Goal: Register for event/course

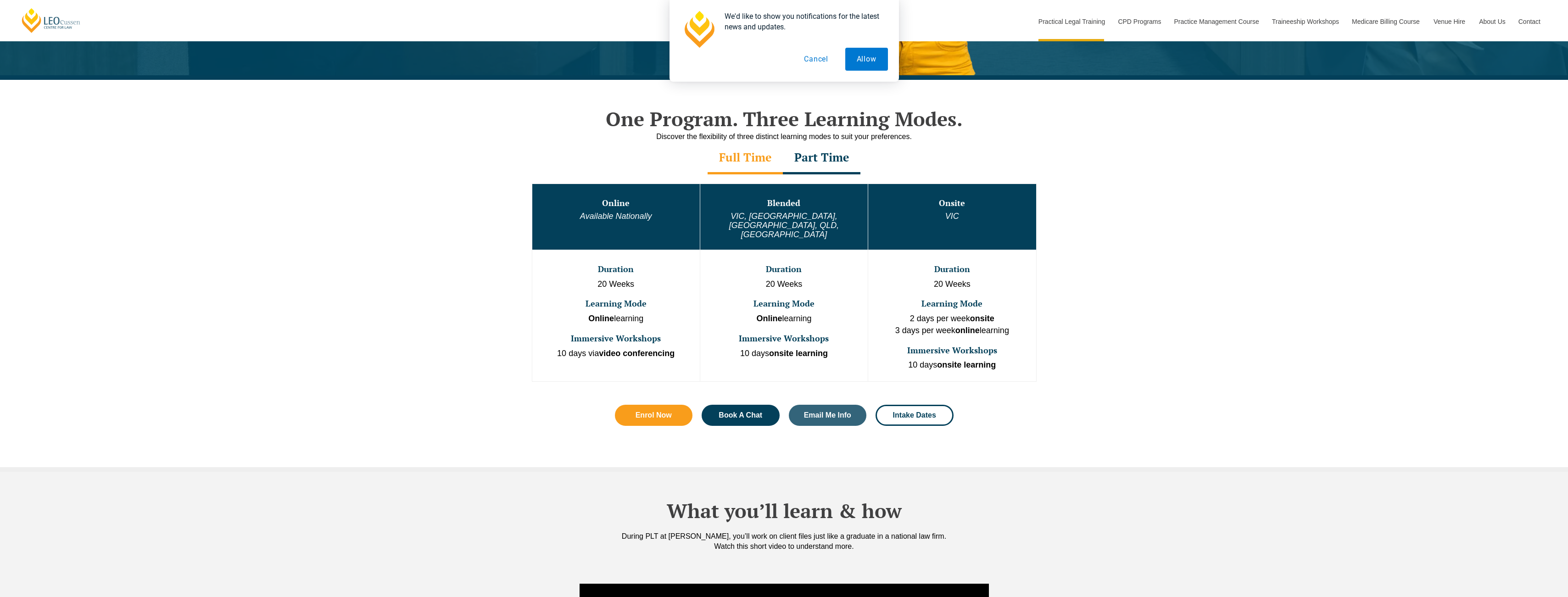
scroll to position [275, 0]
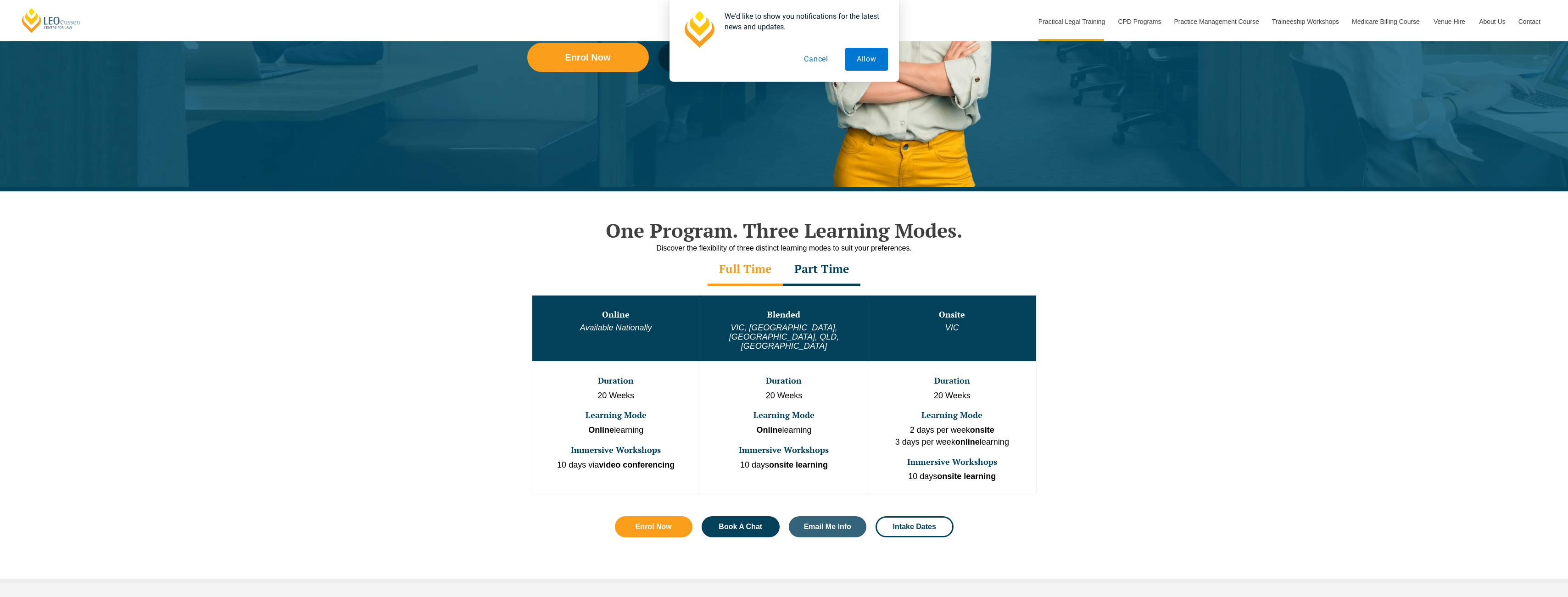
click at [471, 62] on button "Cancel" at bounding box center [816, 59] width 47 height 23
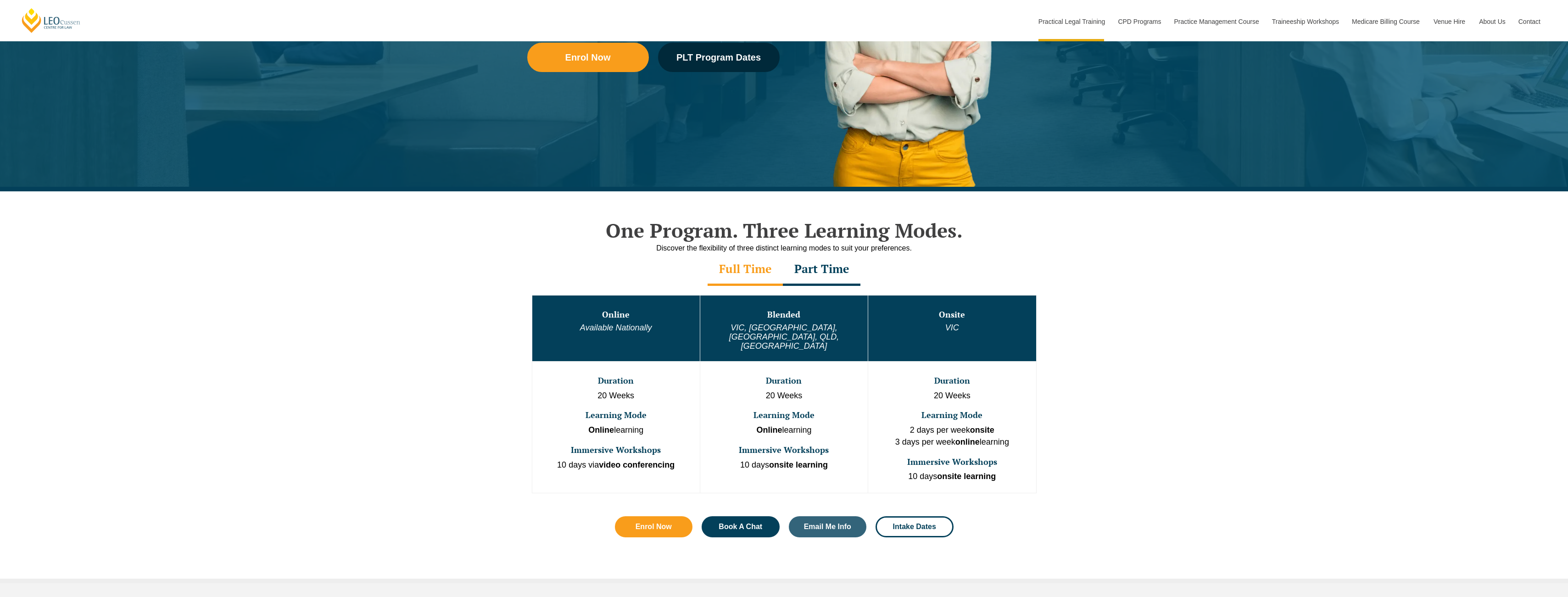
click at [471, 275] on div "Full Time" at bounding box center [745, 270] width 75 height 32
click at [471, 267] on div "Full Time" at bounding box center [745, 270] width 75 height 32
click at [471, 271] on div "Part Time" at bounding box center [821, 270] width 77 height 32
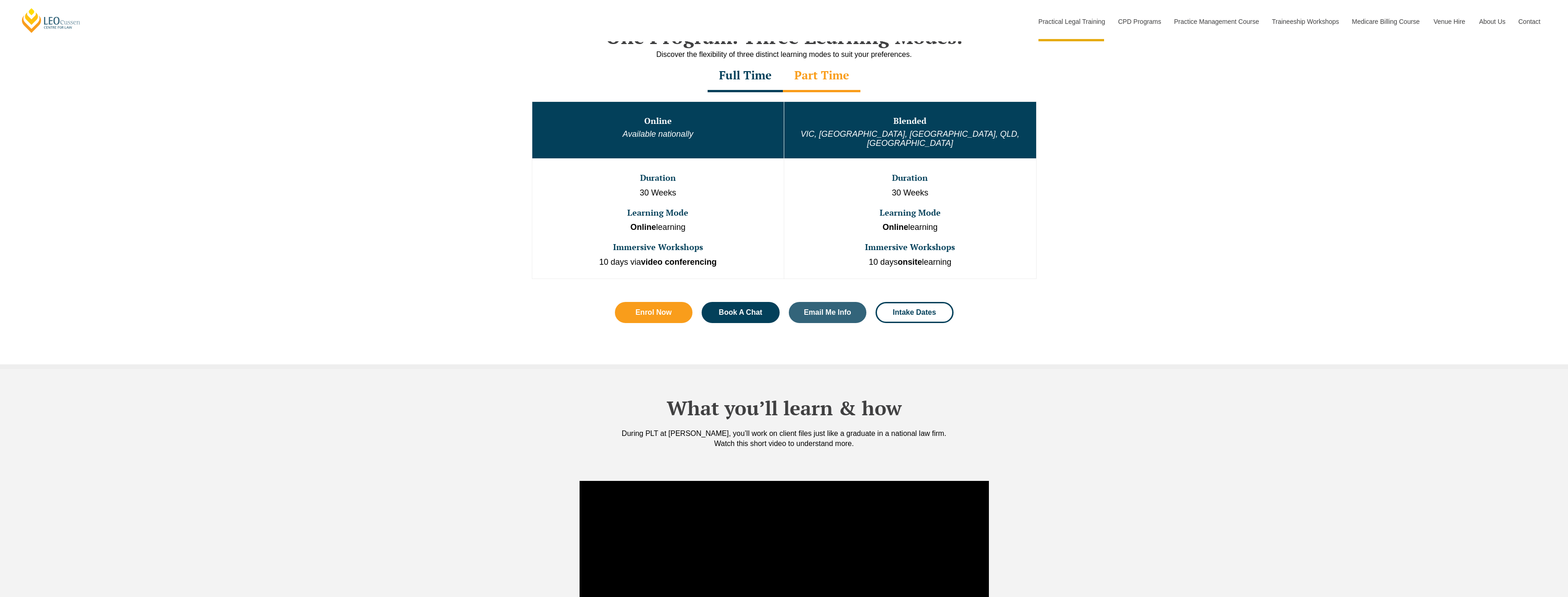
scroll to position [496, 0]
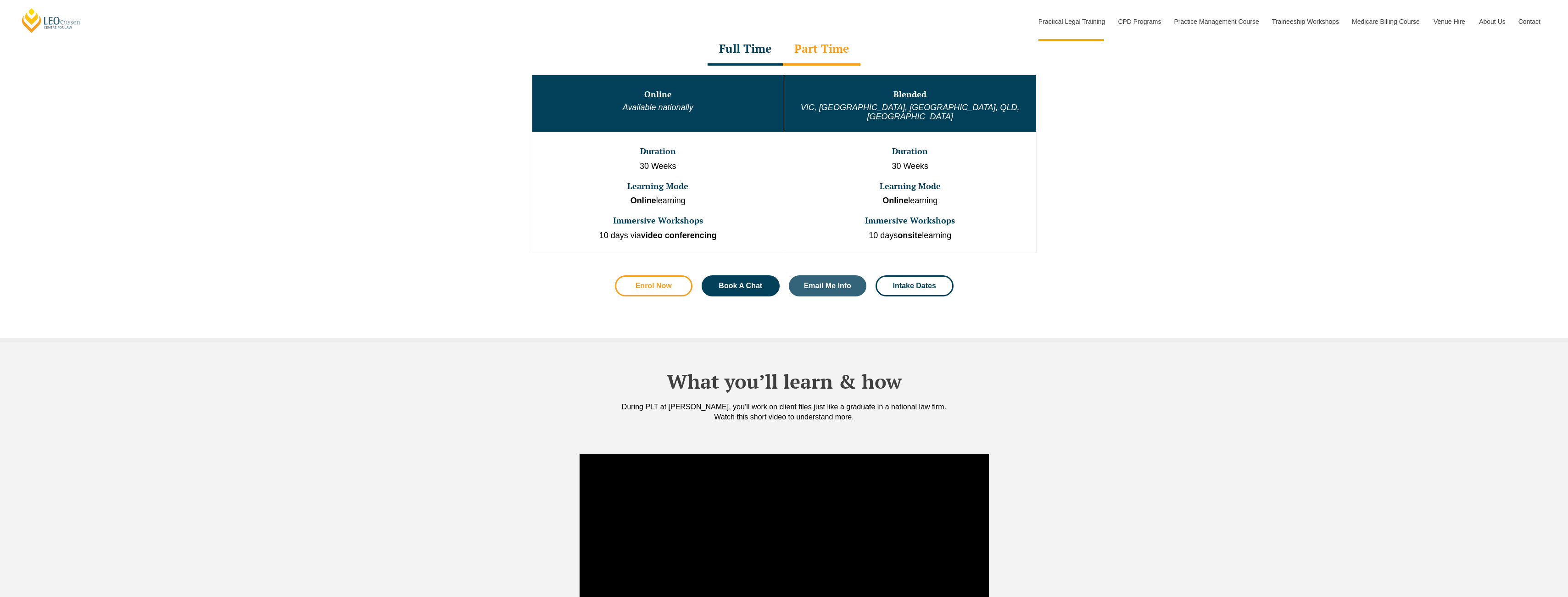
click at [471, 283] on span "Enrol Now" at bounding box center [653, 286] width 36 height 7
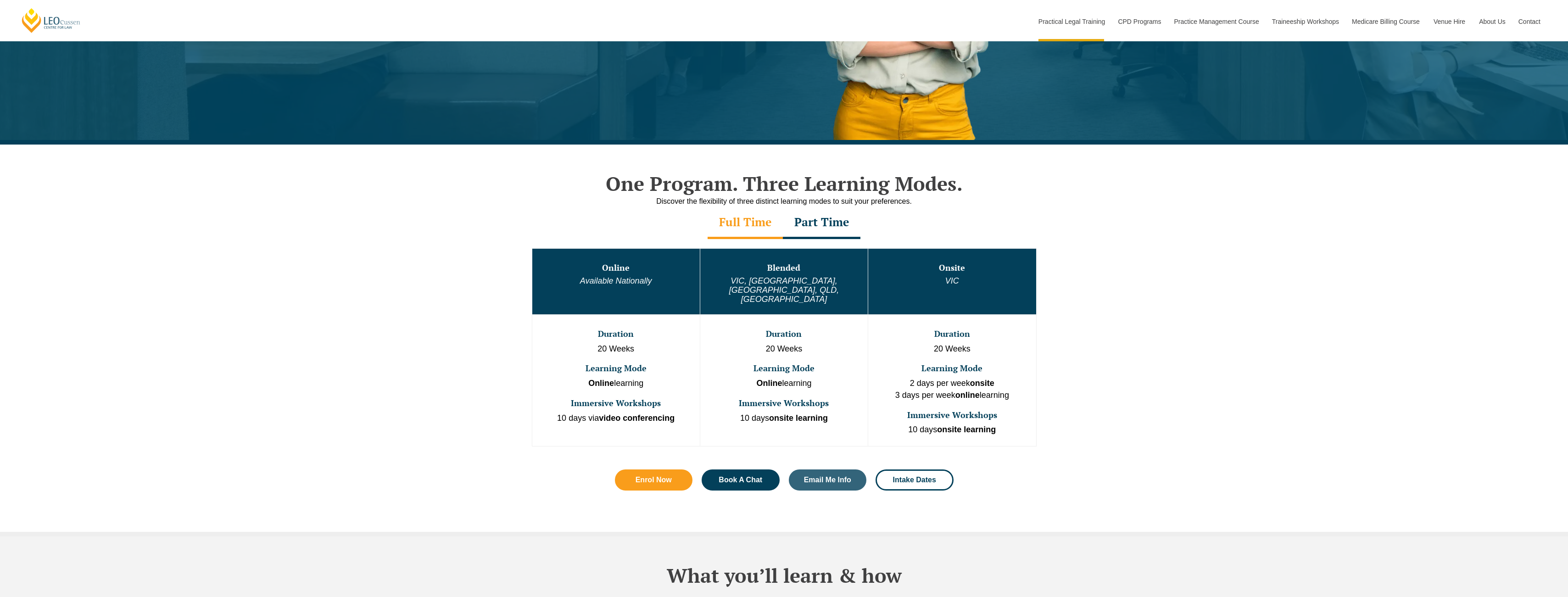
scroll to position [385, 0]
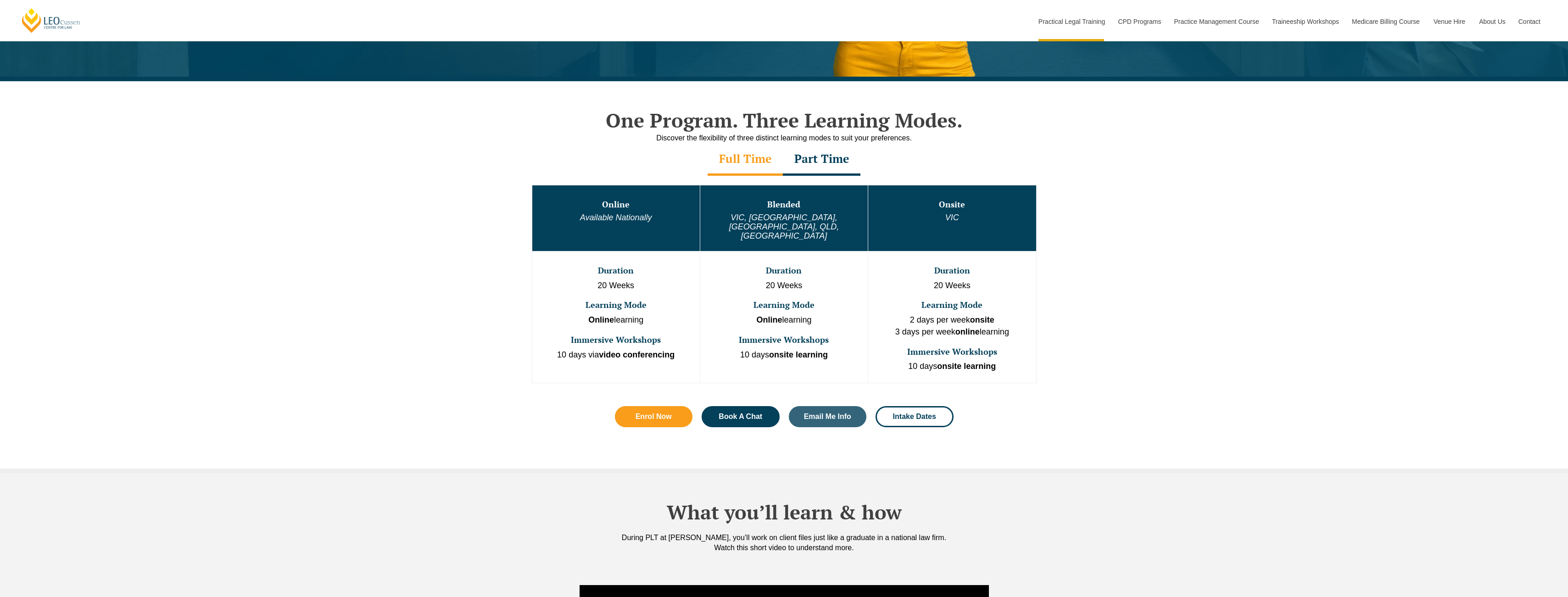
click at [1211, 473] on div "What you’ll learn & how During PLT at Leo Cussen, you’ll work on client files j…" at bounding box center [784, 527] width 1568 height 108
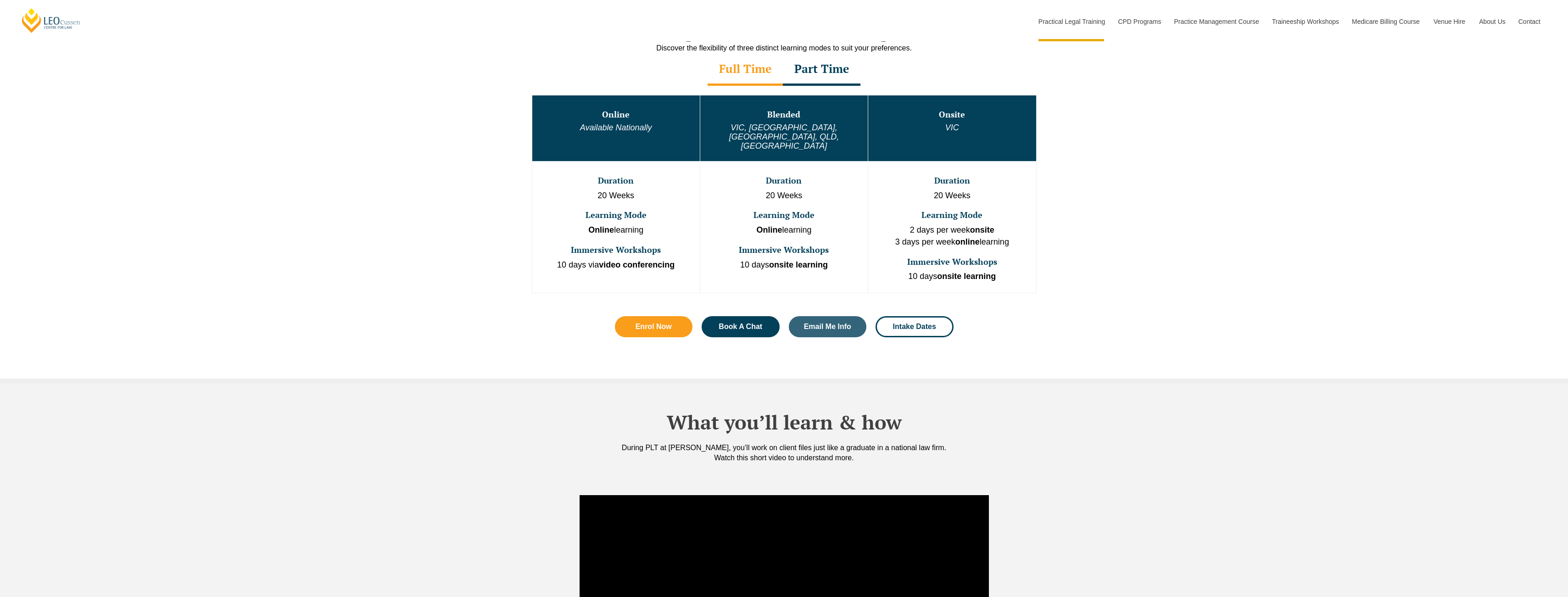
scroll to position [606, 0]
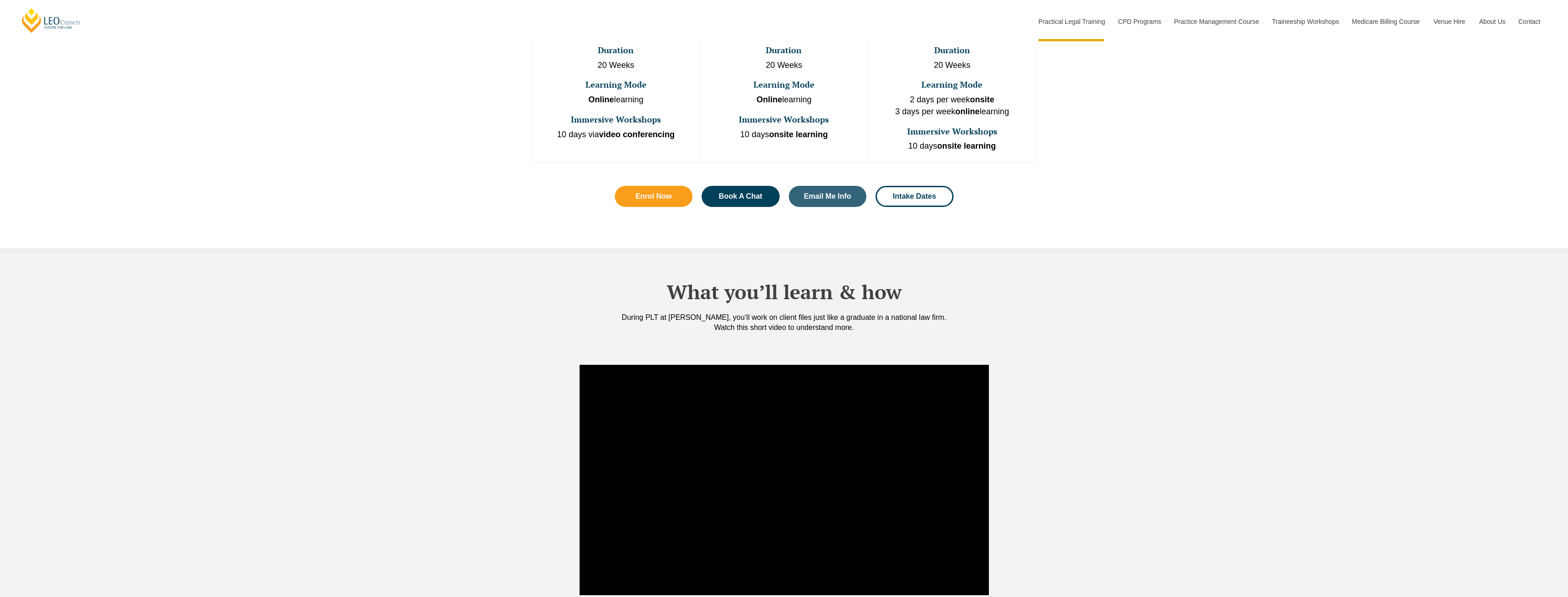
click at [1208, 458] on div at bounding box center [784, 480] width 1568 height 239
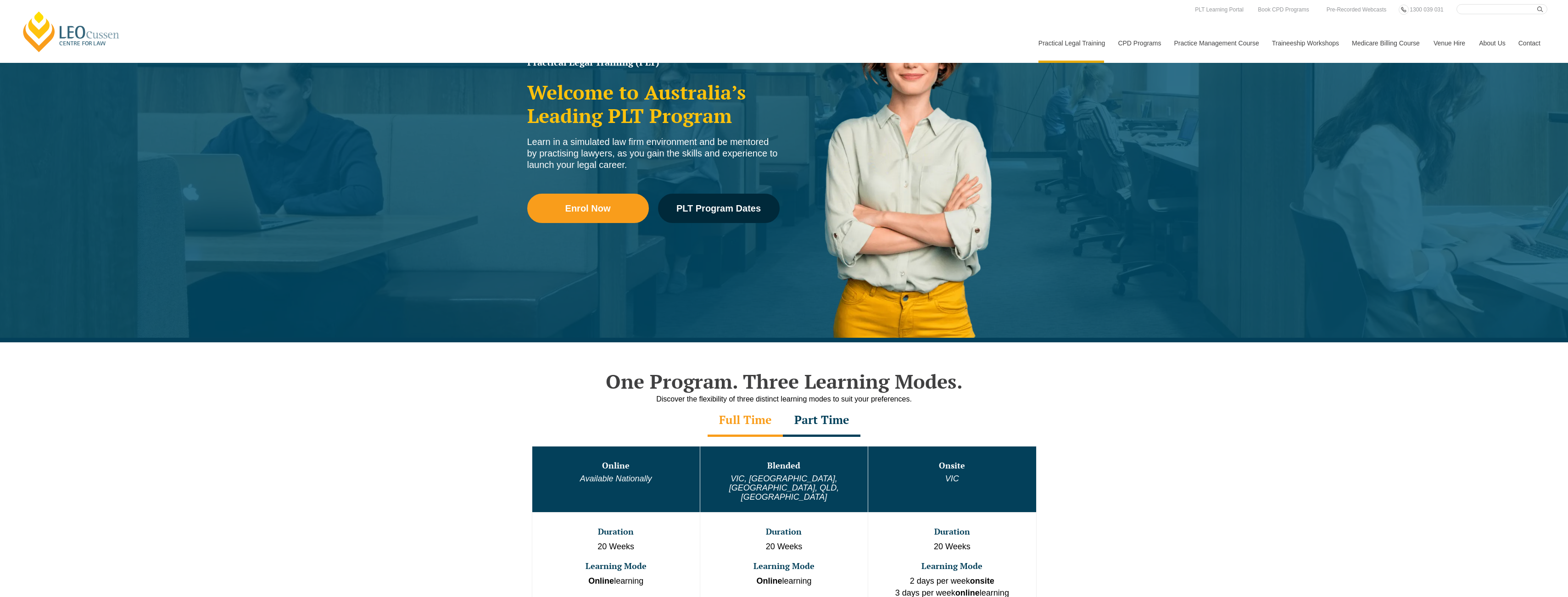
scroll to position [0, 0]
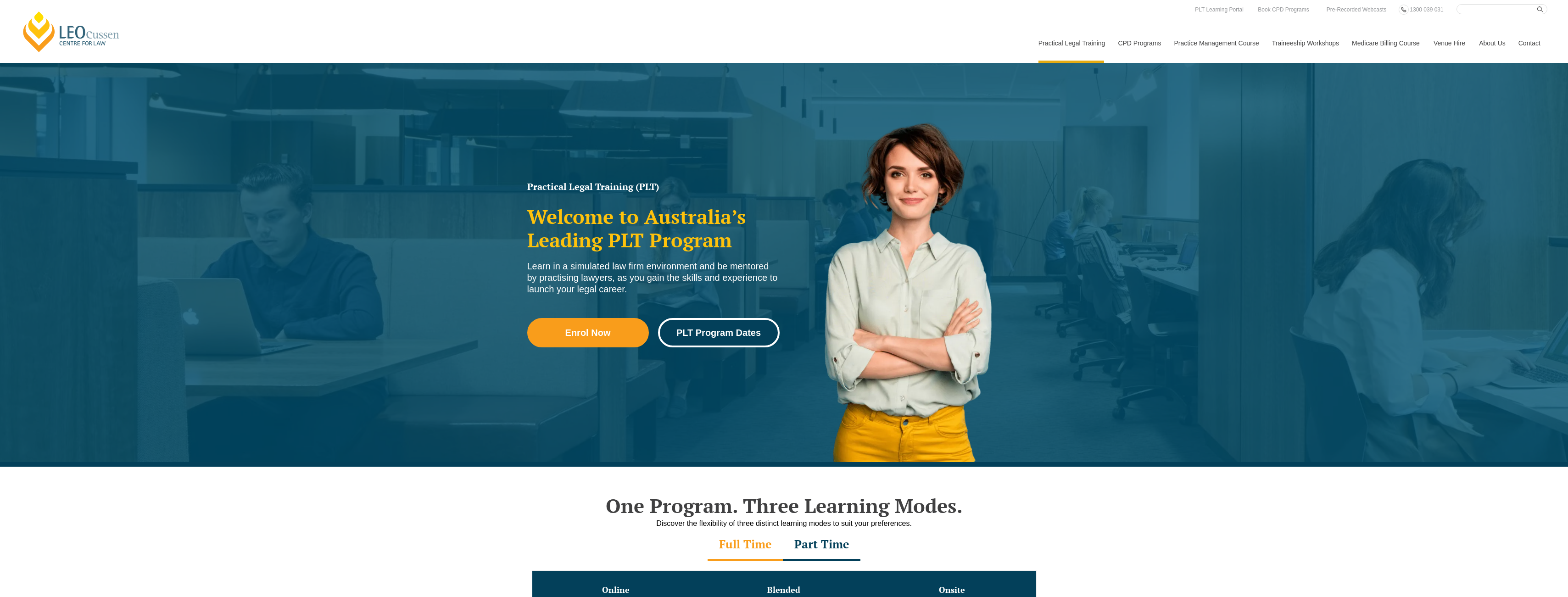
click at [715, 337] on span "PLT Program Dates" at bounding box center [719, 333] width 85 height 10
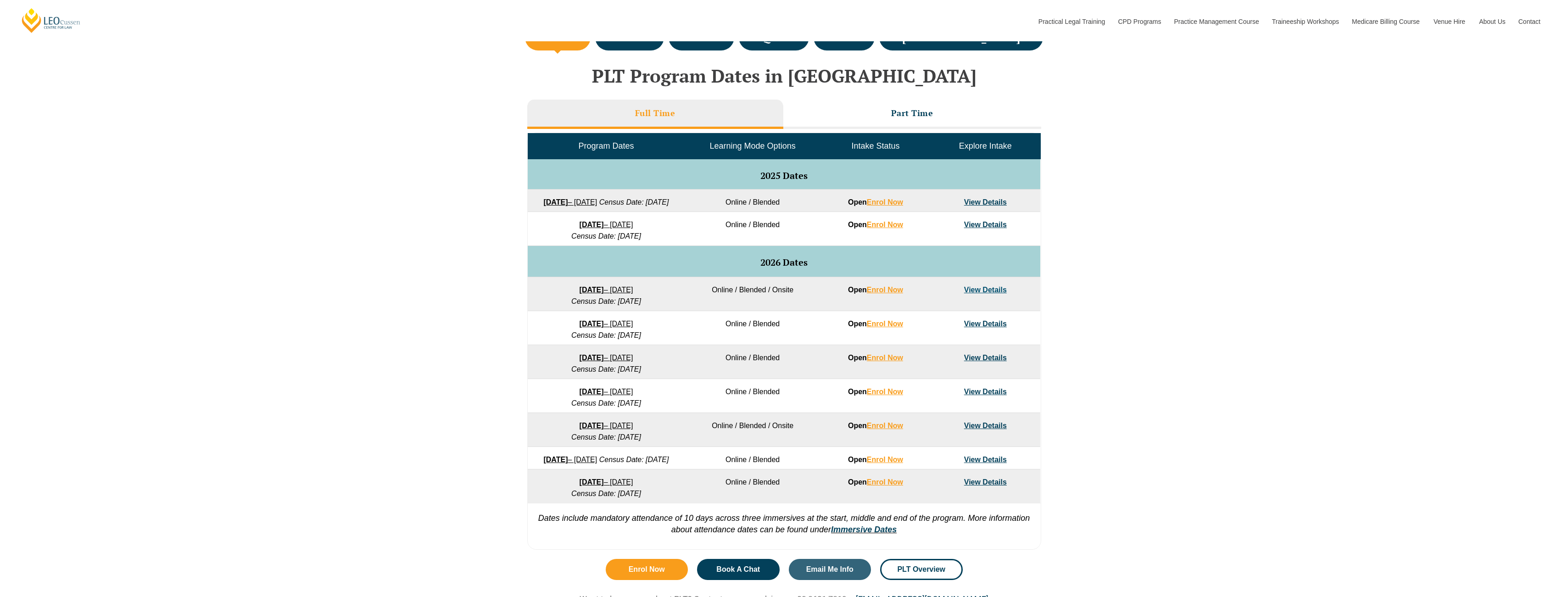
scroll to position [385, 0]
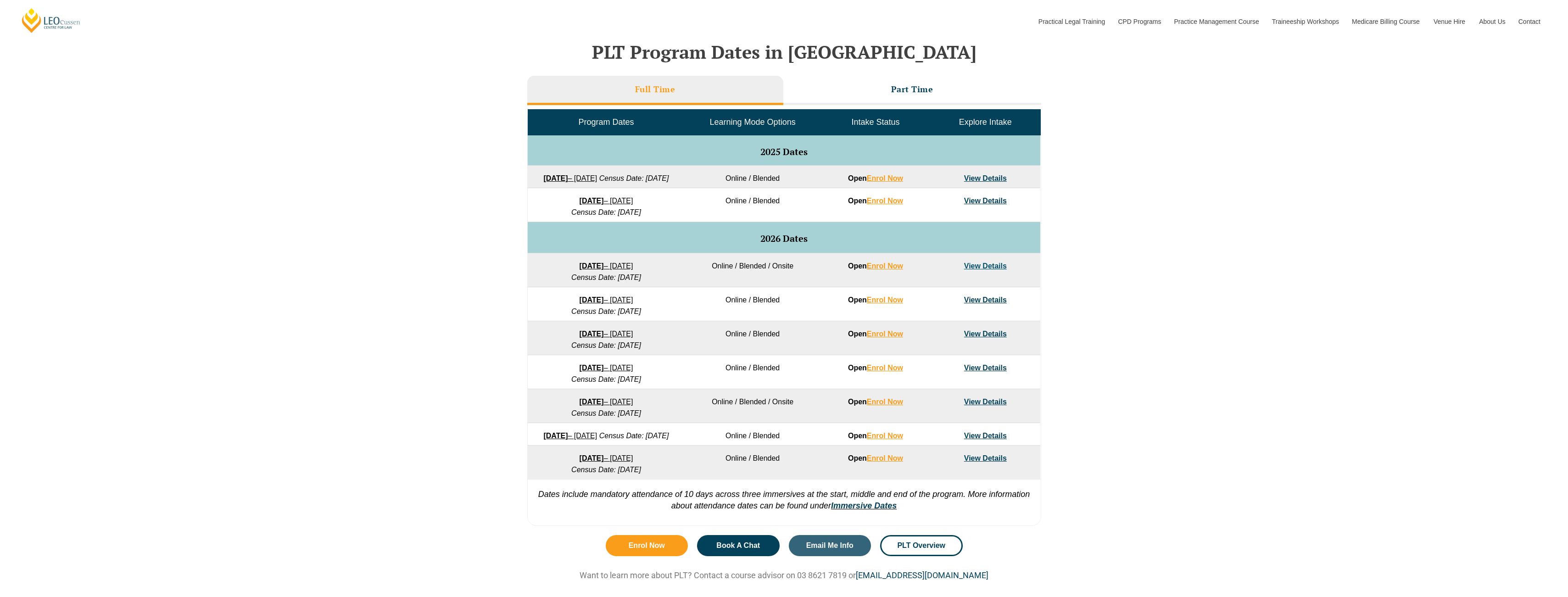
click at [987, 270] on link "View Details" at bounding box center [986, 267] width 43 height 8
